Goal: Information Seeking & Learning: Learn about a topic

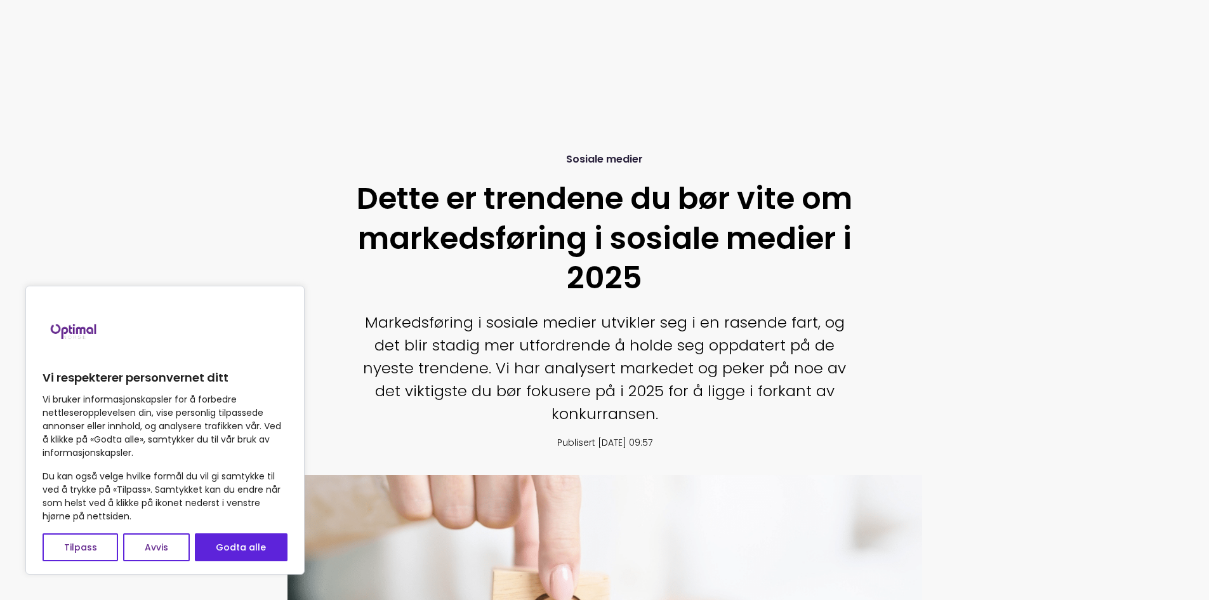
scroll to position [634, 0]
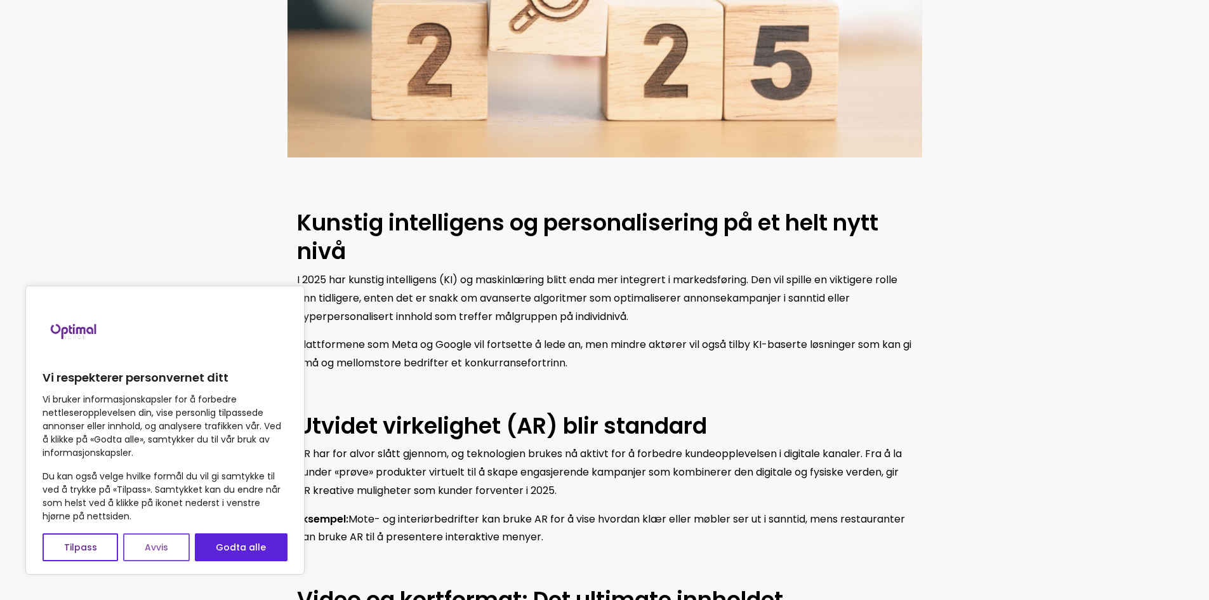
click at [156, 546] on button "Avvis" at bounding box center [156, 547] width 66 height 28
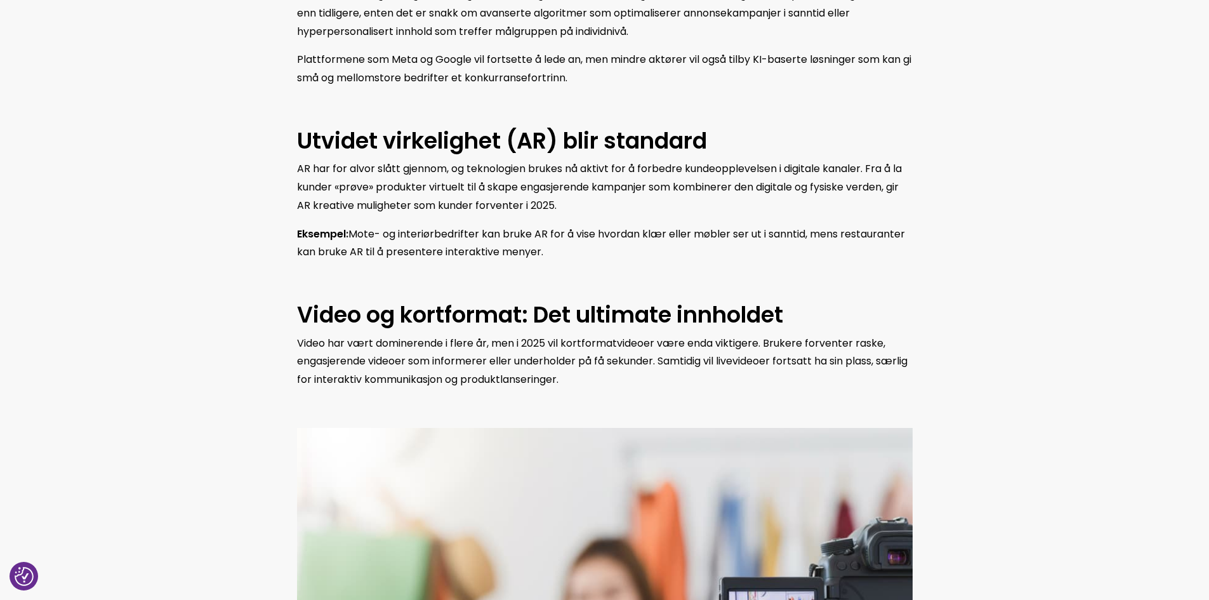
scroll to position [1079, 0]
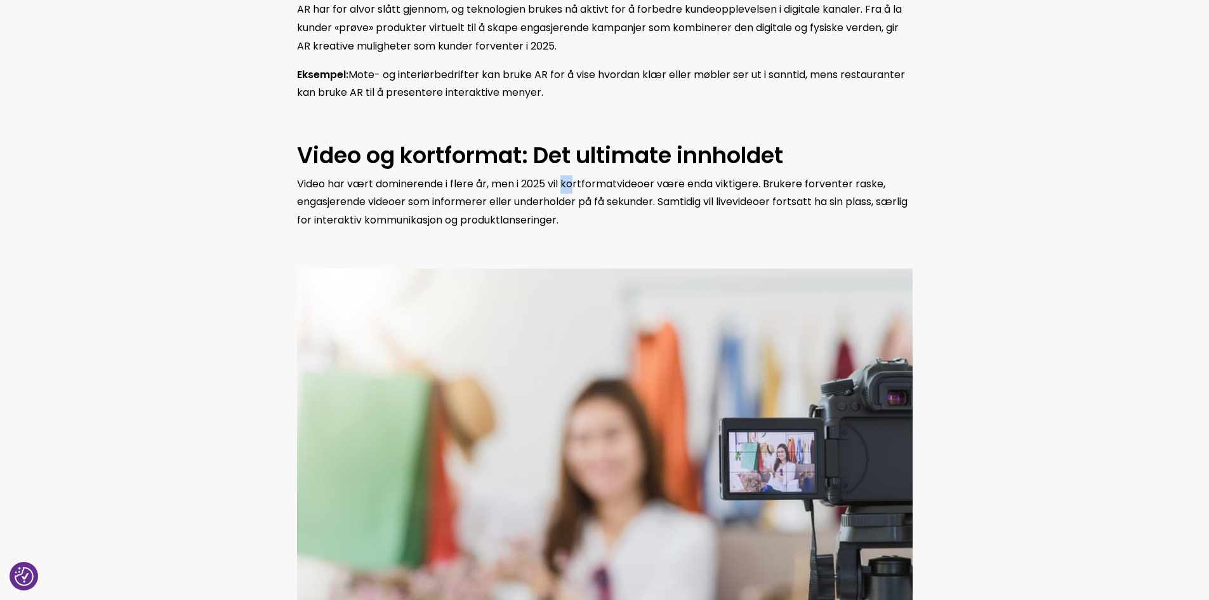
drag, startPoint x: 563, startPoint y: 180, endPoint x: 575, endPoint y: 181, distance: 12.1
click at [575, 181] on span "Video har vært dominerende i flere år, men i 2025 vil kortformatvideoer være en…" at bounding box center [602, 201] width 610 height 51
click at [711, 217] on p "Video har vært dominerende i flere år, men i 2025 vil kortformatvideoer være en…" at bounding box center [604, 202] width 615 height 55
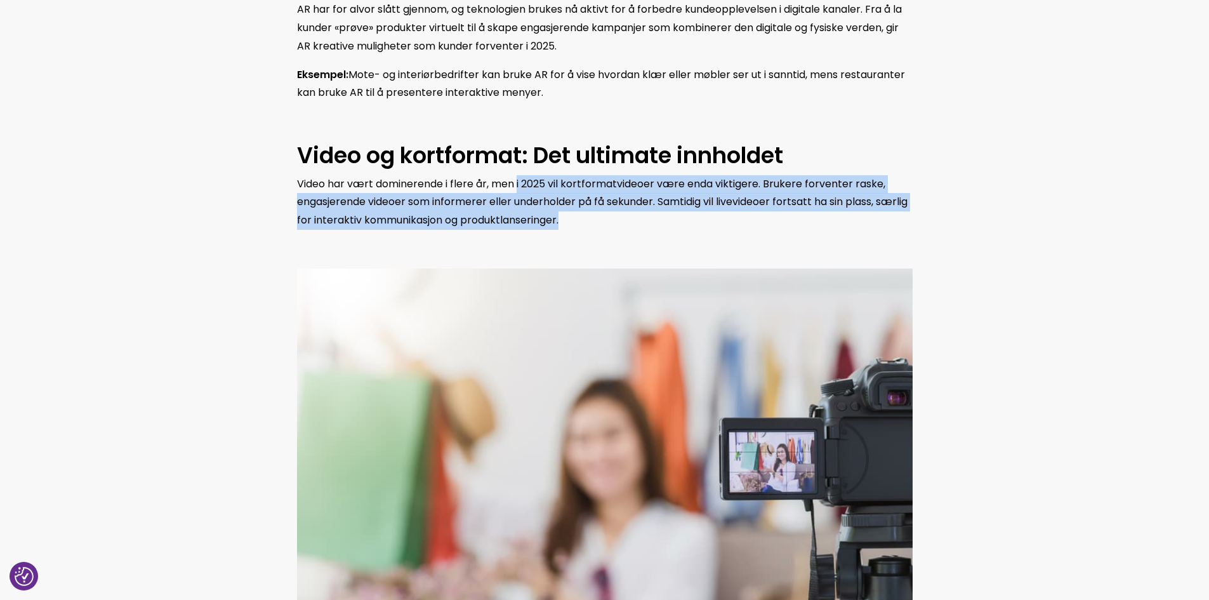
drag, startPoint x: 518, startPoint y: 182, endPoint x: 601, endPoint y: 219, distance: 91.5
click at [601, 219] on p "Video har vært dominerende i flere år, men i 2025 vil kortformatvideoer være en…" at bounding box center [604, 202] width 615 height 55
copy span "i 2025 vil kortformatvideoer være enda viktigere. Brukere forventer raske, enga…"
click at [751, 220] on p "Video har vært dominerende i flere år, men i 2025 vil kortformatvideoer være en…" at bounding box center [604, 202] width 615 height 55
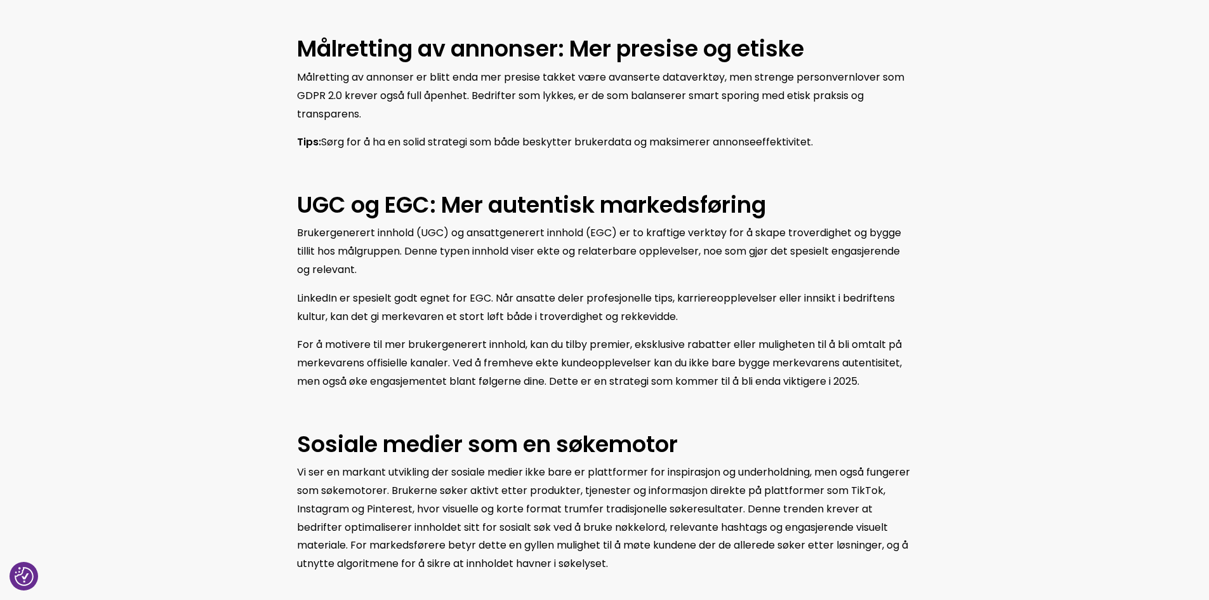
scroll to position [1776, 0]
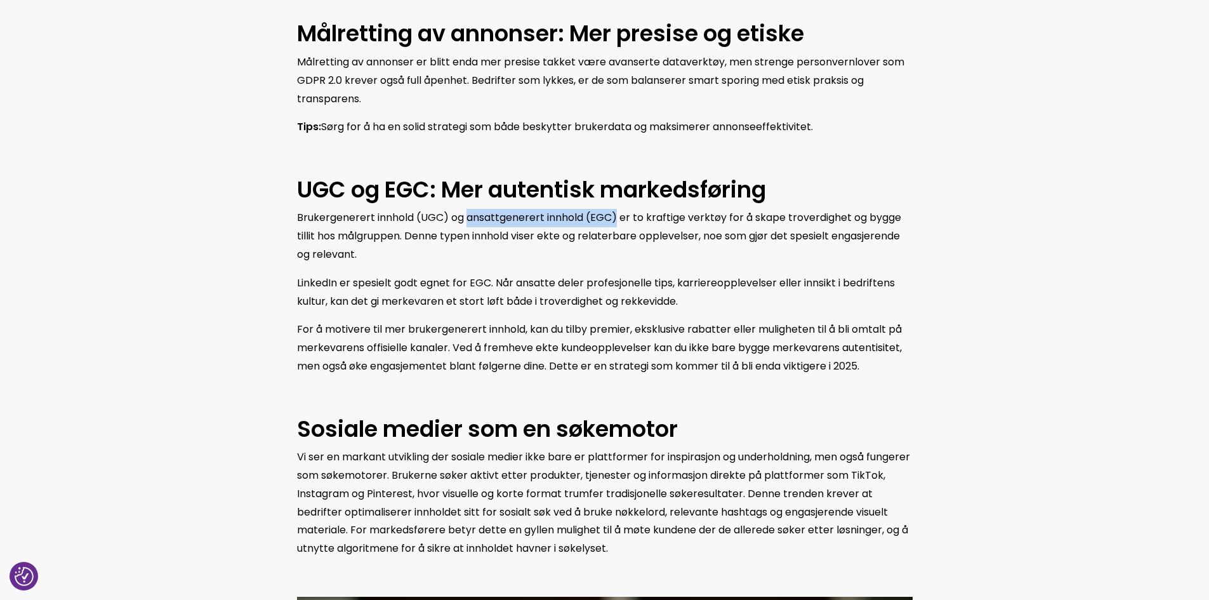
drag, startPoint x: 467, startPoint y: 219, endPoint x: 617, endPoint y: 211, distance: 149.9
click at [615, 211] on span "Brukergenerert innhold (UGC) og ansattgenerert innhold (EGC) er to kraftige ver…" at bounding box center [599, 235] width 604 height 51
copy span "ansattgenerert innhold (EGC)"
click at [432, 318] on div "Kunstig intelligens og personalisering på et helt nytt nivå I 2025 har kunstig …" at bounding box center [604, 50] width 634 height 1969
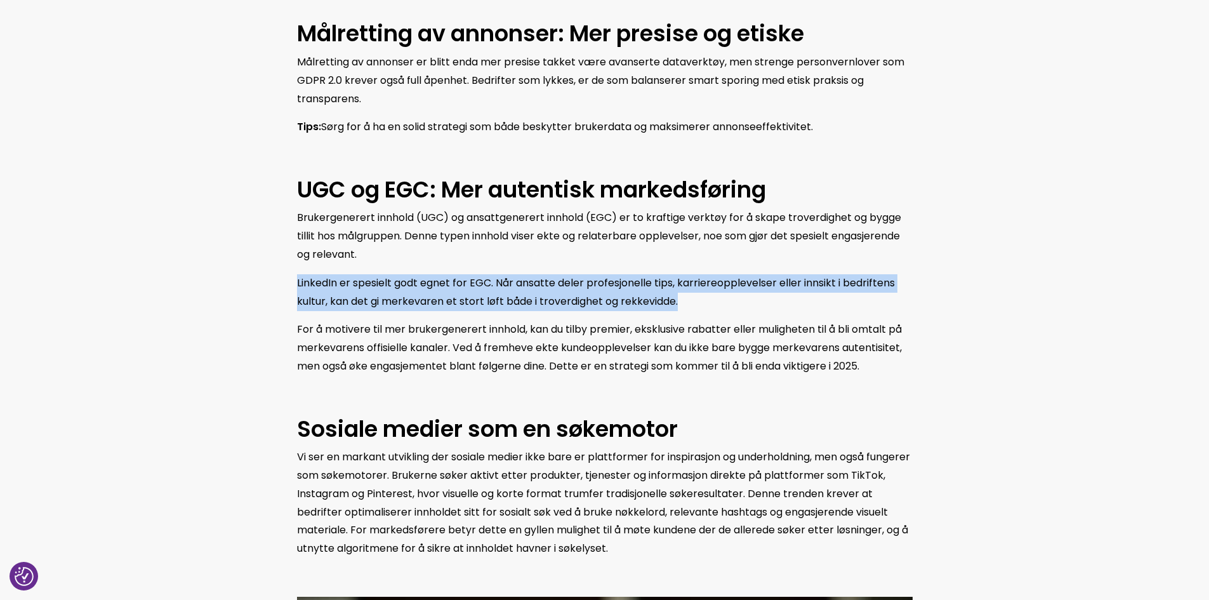
drag, startPoint x: 291, startPoint y: 285, endPoint x: 681, endPoint y: 299, distance: 389.8
click at [681, 299] on div "Kunstig intelligens og personalisering på et helt nytt nivå I 2025 har kunstig …" at bounding box center [604, 50] width 634 height 1969
copy span "LinkedIn er spesielt godt egnet for EGC. Når ansatte deler profesjonelle tips, …"
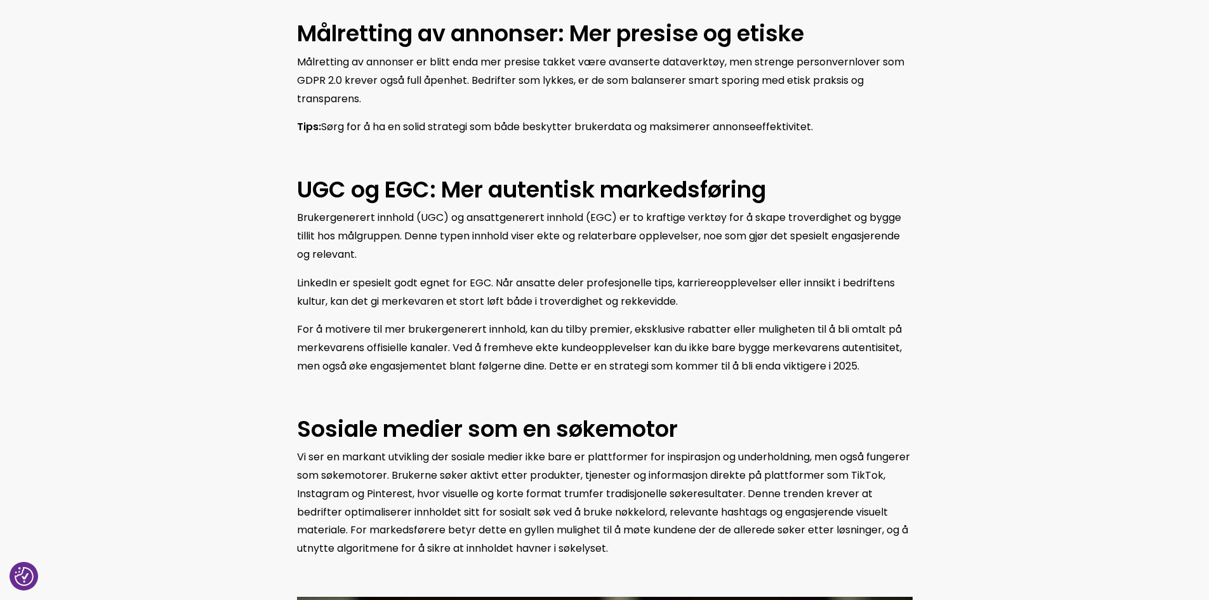
click at [301, 346] on span "For å motivere til mer brukergenerert innhold, kan du tilby premier, eksklusive…" at bounding box center [599, 347] width 605 height 51
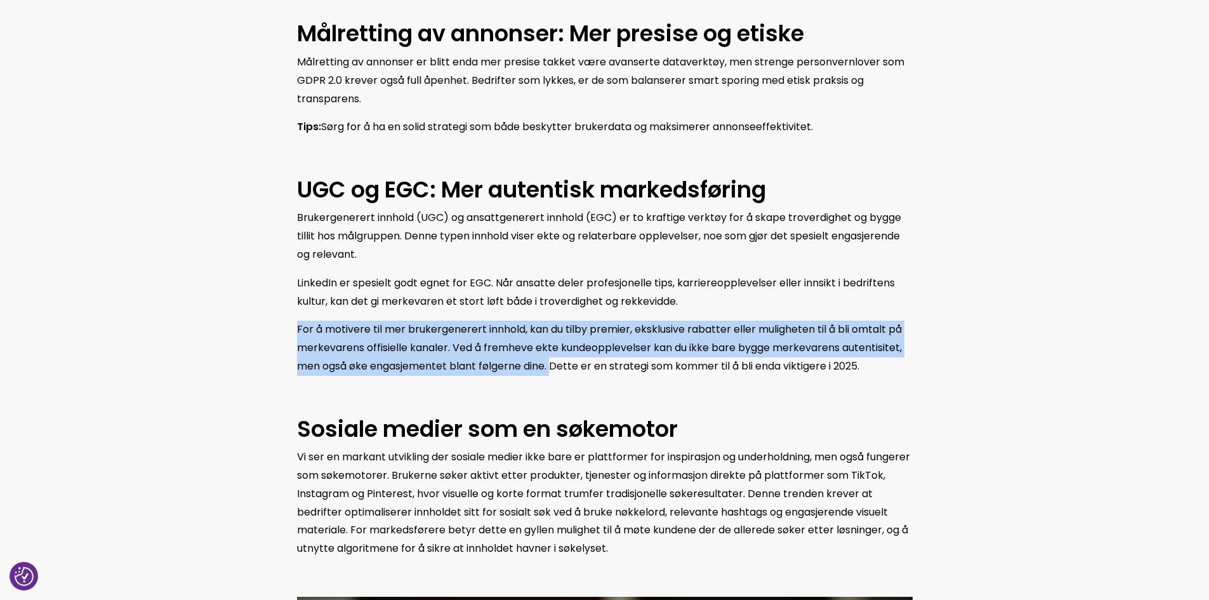
drag, startPoint x: 297, startPoint y: 329, endPoint x: 555, endPoint y: 358, distance: 259.9
click at [555, 358] on span "For å motivere til mer brukergenerert innhold, kan du tilby premier, eksklusive…" at bounding box center [599, 347] width 605 height 51
copy span "For å motivere til mer brukergenerert innhold, kan du tilby premier, eksklusive…"
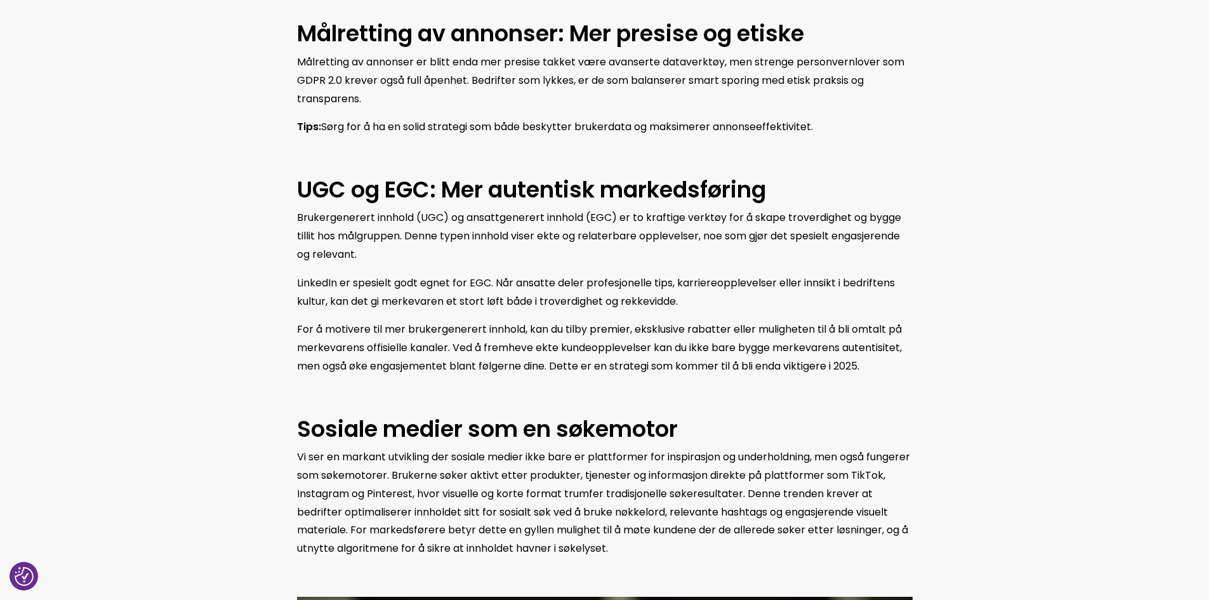
click at [537, 287] on span "LinkedIn er spesielt godt egnet for EGC. Når ansatte deler profesjonelle tips, …" at bounding box center [596, 291] width 598 height 33
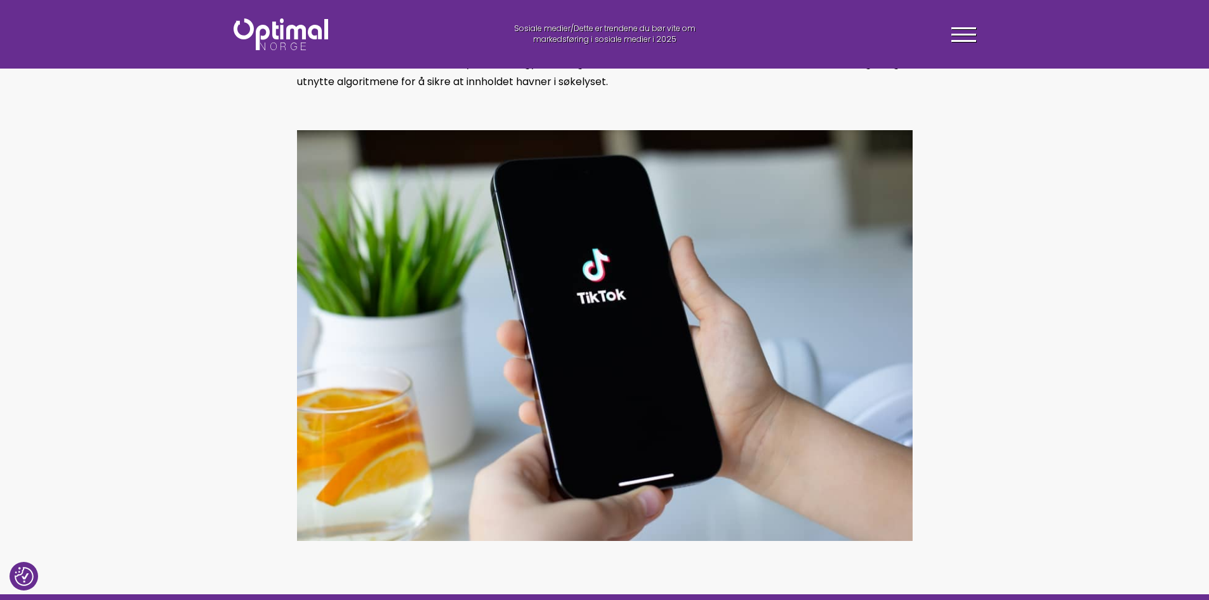
scroll to position [2157, 0]
